Goal: Navigation & Orientation: Find specific page/section

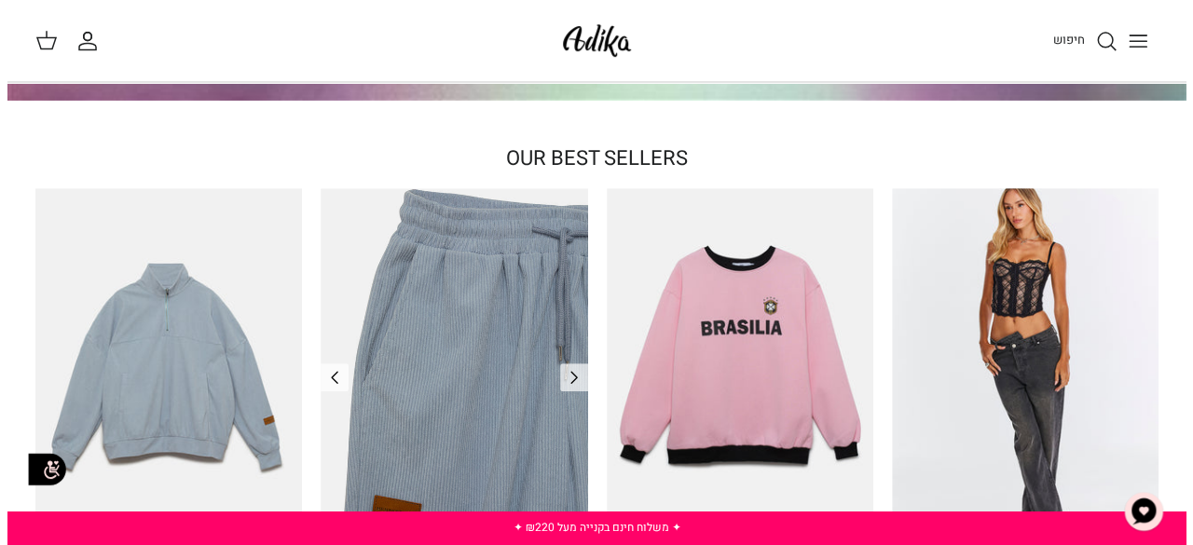
scroll to position [559, 0]
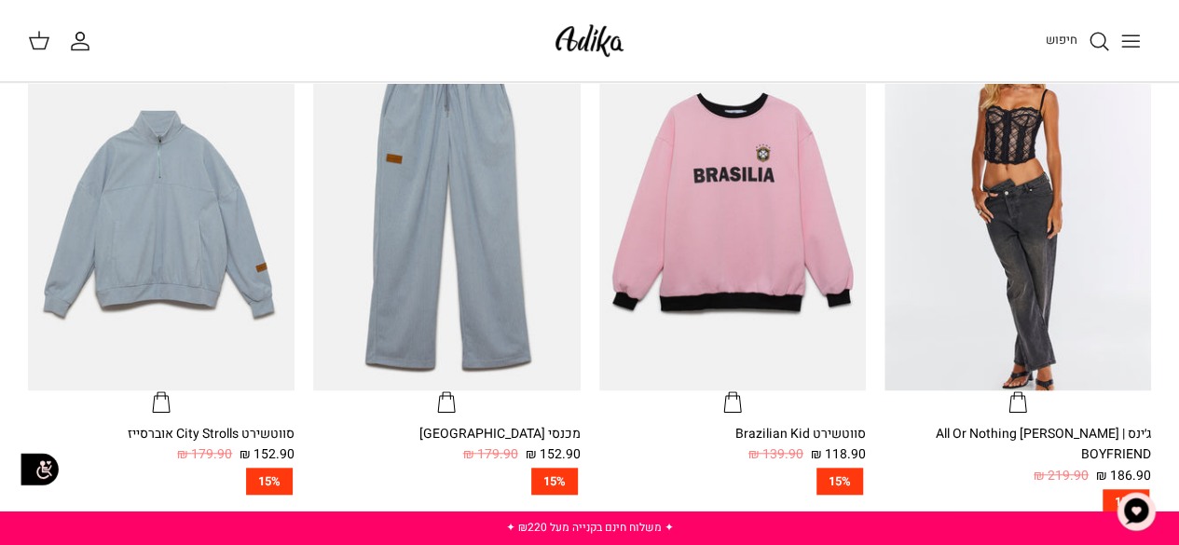
click at [1142, 40] on button "Toggle menu" at bounding box center [1130, 40] width 41 height 41
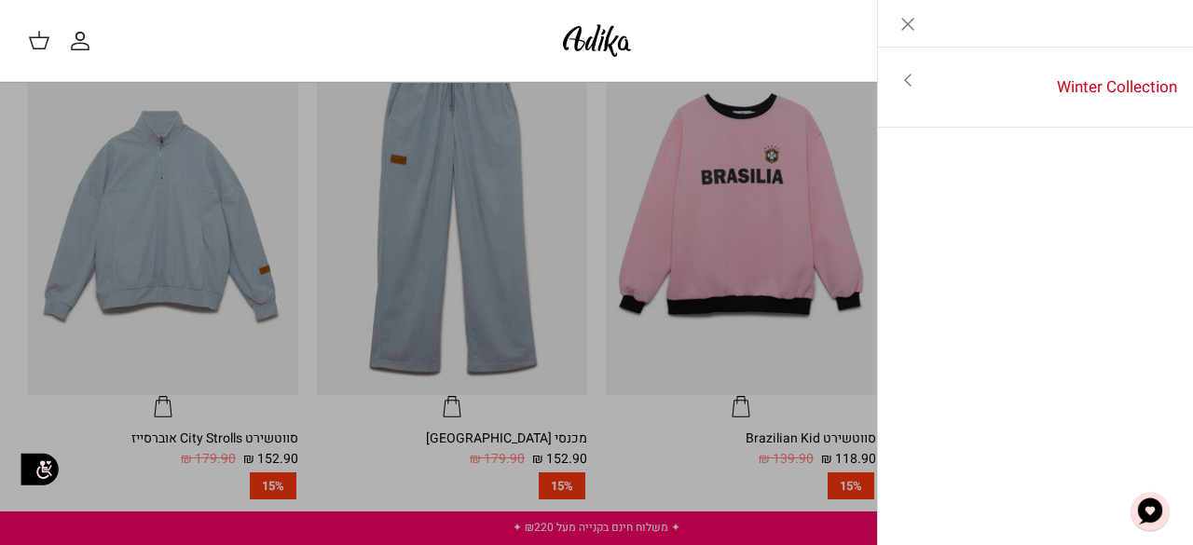
click at [907, 70] on icon "Toggle menu" at bounding box center [907, 80] width 22 height 22
click at [1117, 87] on link "לכל הפריטים" at bounding box center [1035, 82] width 297 height 47
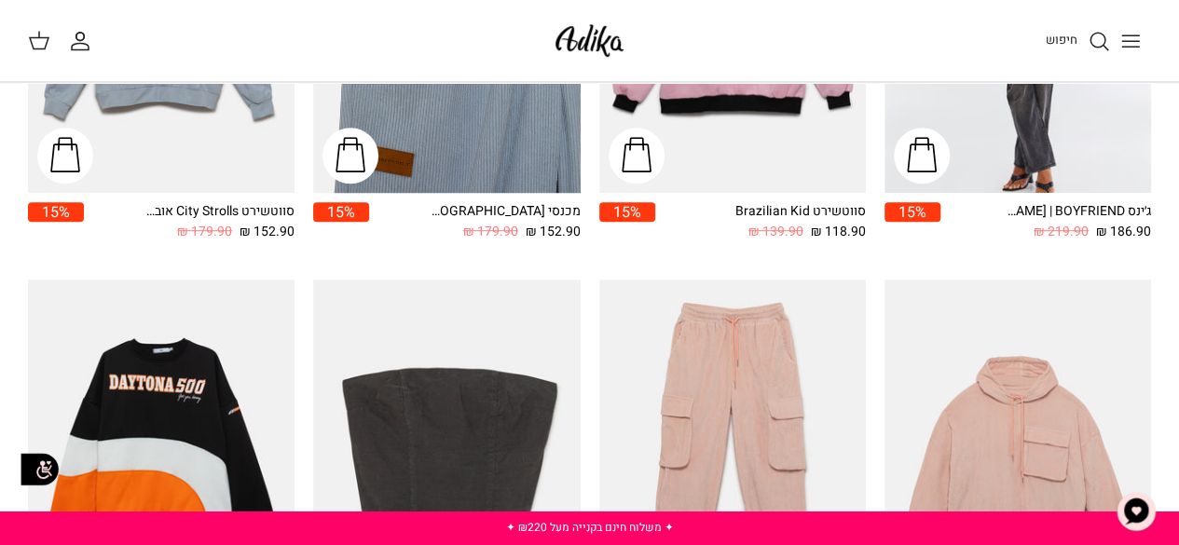
scroll to position [466, 0]
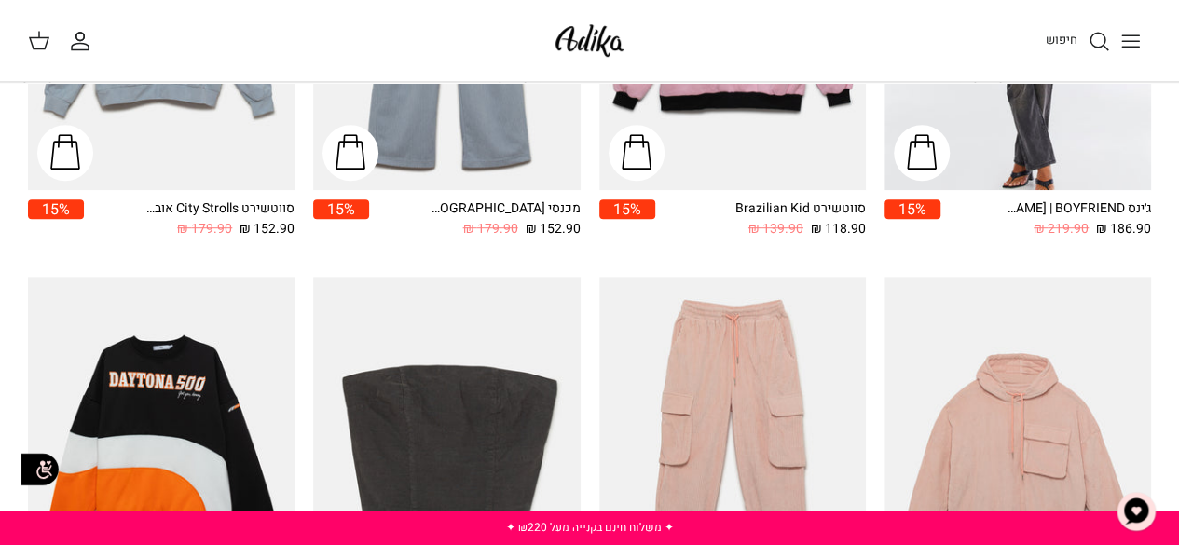
click at [1122, 36] on icon "Toggle menu" at bounding box center [1130, 41] width 22 height 22
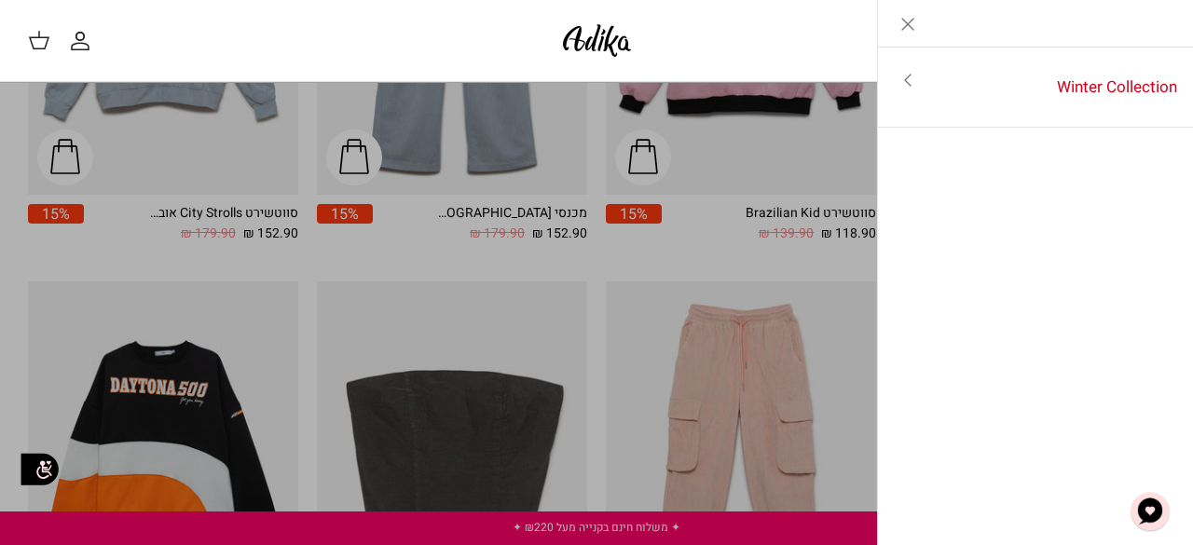
click at [168, 20] on div "חיפוש החשבון שלי חיפוש" at bounding box center [596, 41] width 1193 height 82
click at [906, 33] on icon "Close" at bounding box center [907, 24] width 22 height 22
